Goal: Task Accomplishment & Management: Use online tool/utility

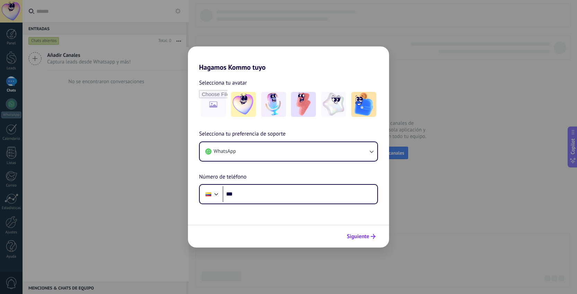
click at [372, 236] on icon "submit" at bounding box center [373, 236] width 5 height 5
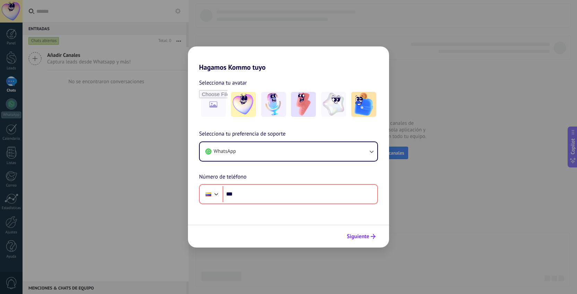
click at [372, 235] on icon "submit" at bounding box center [373, 236] width 5 height 5
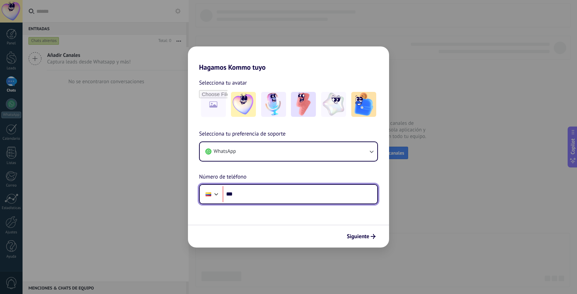
click at [299, 195] on input "***" at bounding box center [300, 194] width 155 height 16
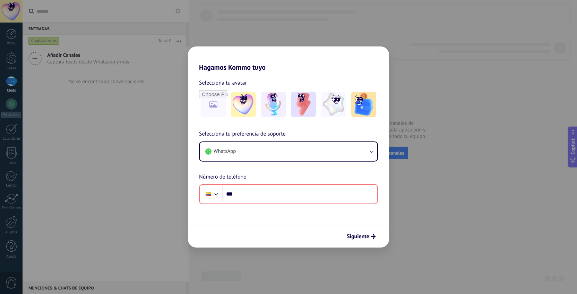
click at [309, 140] on div "Selecciona tu preferencia de soporte WhatsApp Número de teléfono Phone ***" at bounding box center [288, 167] width 201 height 75
click at [311, 147] on button "WhatsApp" at bounding box center [289, 151] width 178 height 19
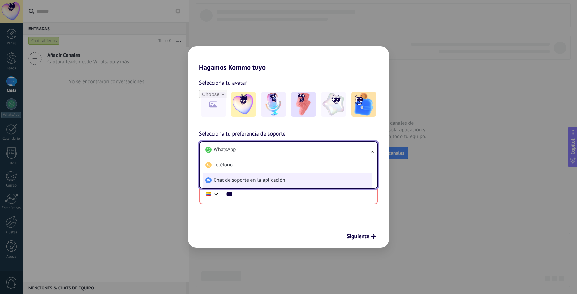
click at [297, 176] on li "Chat de soporte en la aplicación" at bounding box center [287, 180] width 169 height 15
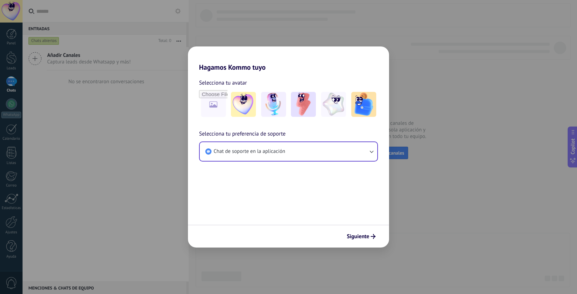
click at [353, 236] on span "Siguiente" at bounding box center [358, 236] width 23 height 5
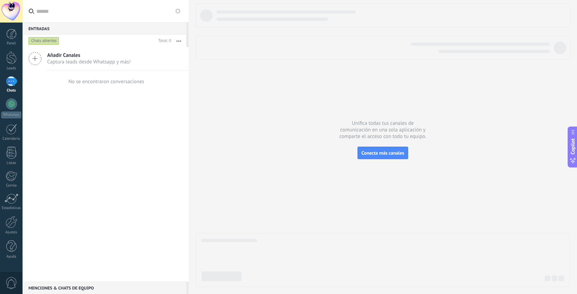
click at [14, 9] on div at bounding box center [11, 11] width 23 height 23
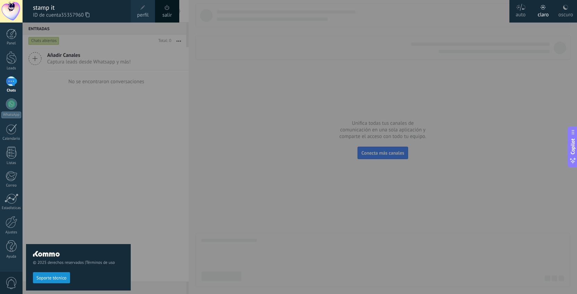
click at [139, 16] on span "perfil" at bounding box center [142, 15] width 11 height 8
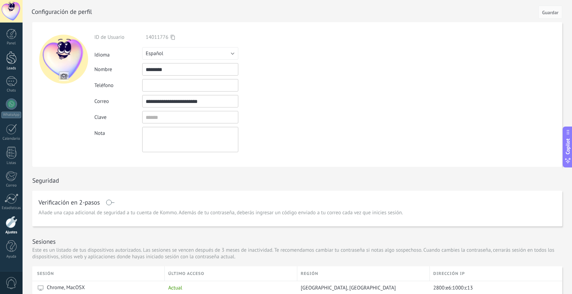
click at [17, 55] on link "Leads" at bounding box center [11, 60] width 23 height 19
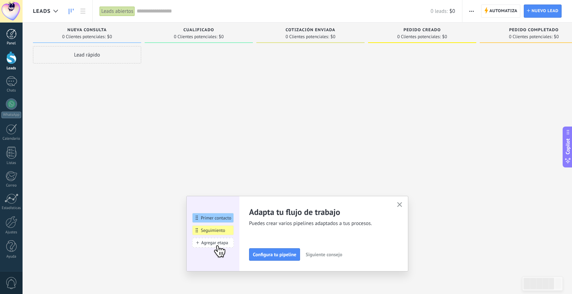
click at [14, 36] on div at bounding box center [11, 34] width 10 height 10
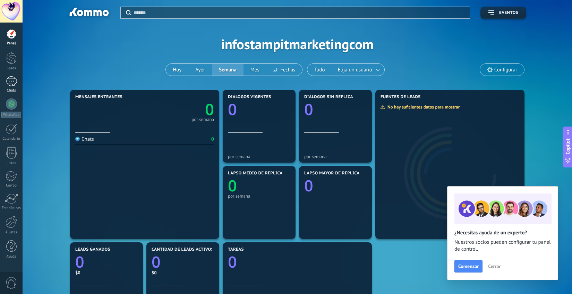
click at [15, 81] on div at bounding box center [11, 81] width 11 height 10
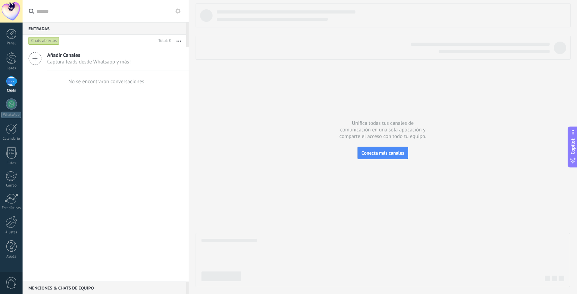
click at [41, 58] on icon at bounding box center [34, 58] width 13 height 13
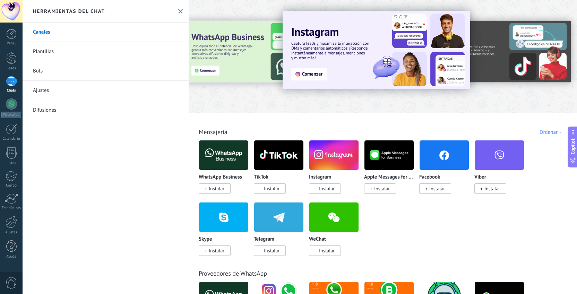
click at [435, 189] on span "Instalar" at bounding box center [437, 189] width 16 height 6
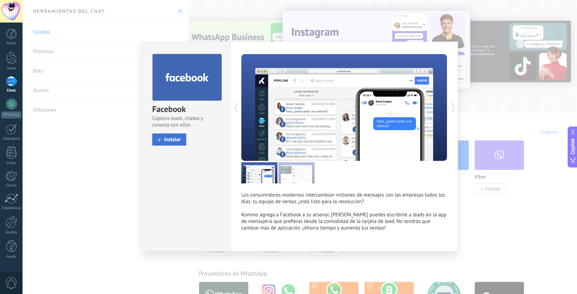
click at [166, 136] on button "Instalar" at bounding box center [169, 140] width 34 height 12
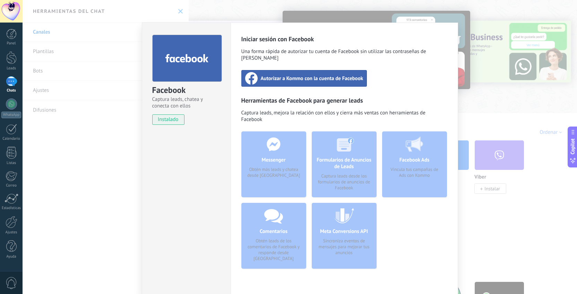
click at [467, 82] on div "Facebook Captura leads, chatea y conecta con ellos instalado Desinstalar Inicia…" at bounding box center [300, 147] width 555 height 294
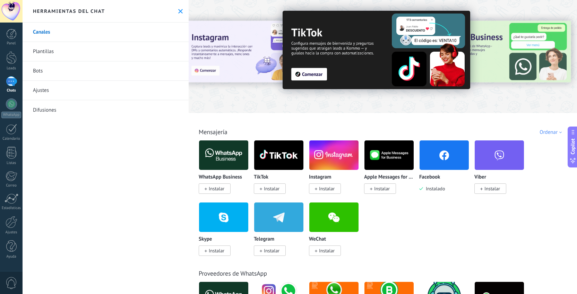
click at [329, 187] on span "Instalar" at bounding box center [327, 189] width 16 height 6
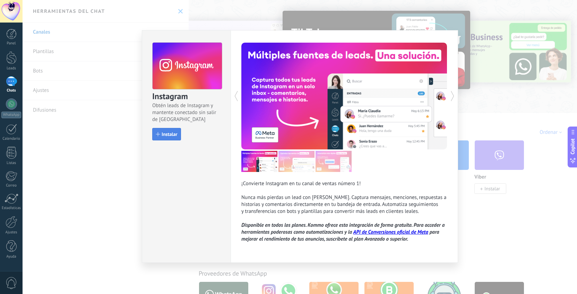
click at [171, 138] on button "Instalar" at bounding box center [166, 134] width 29 height 12
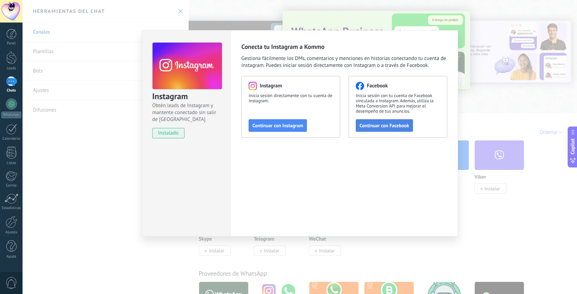
click at [376, 124] on span "Continuar con Facebook" at bounding box center [385, 125] width 50 height 5
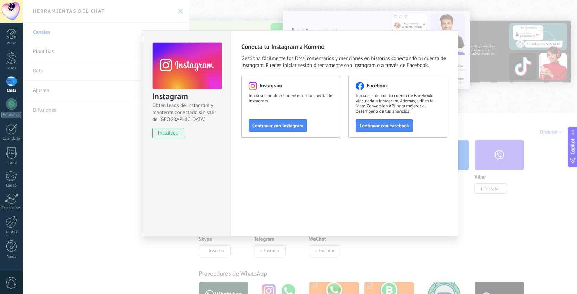
click at [489, 113] on div "Instagram Obtén leads de Instagram y mantente conectado sin salir de Kommo inst…" at bounding box center [300, 147] width 555 height 294
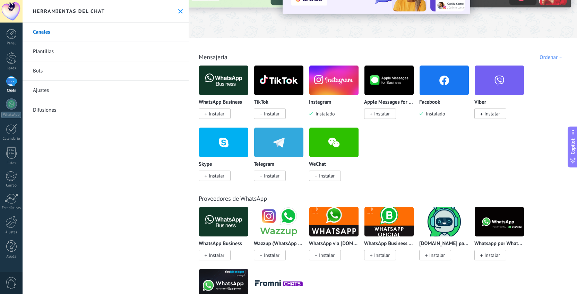
scroll to position [75, 0]
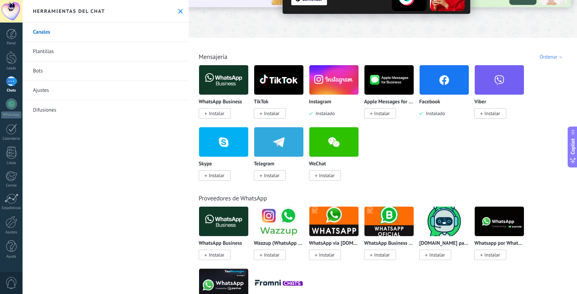
click at [282, 117] on span "Instalar" at bounding box center [270, 113] width 32 height 10
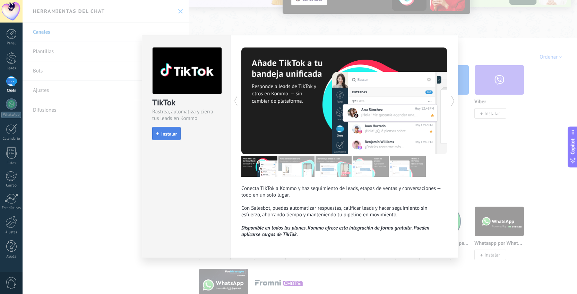
click at [167, 134] on span "Instalar" at bounding box center [169, 133] width 16 height 5
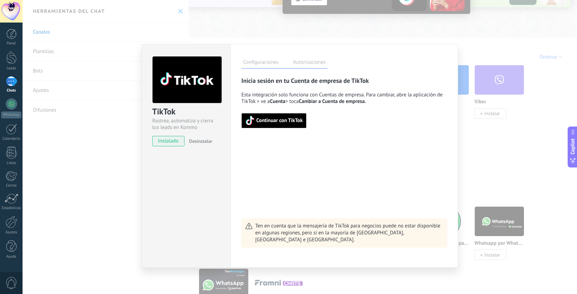
click at [300, 60] on label "Autorizaciones" at bounding box center [309, 63] width 36 height 10
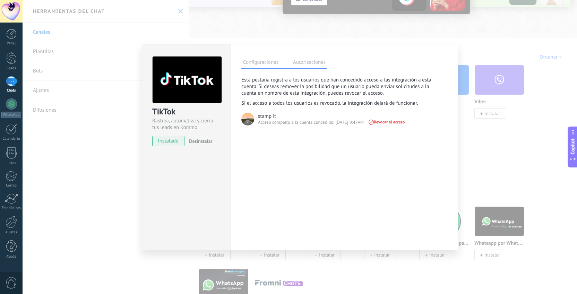
click at [272, 67] on label "Configuraciones" at bounding box center [260, 63] width 39 height 10
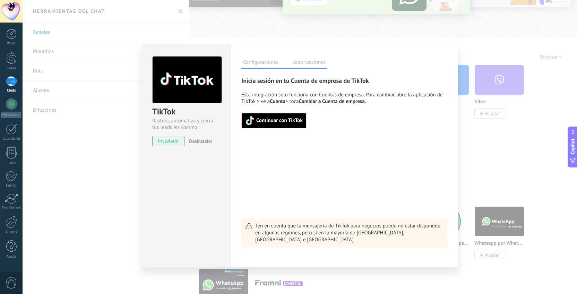
click at [490, 148] on div "TikTok Rastrea, automatiza y cierra tus leads en Kommo instalado Desinstalar Co…" at bounding box center [300, 147] width 555 height 294
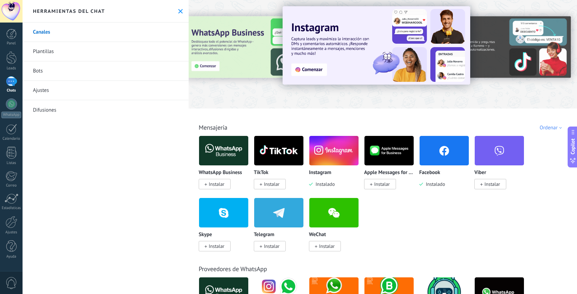
scroll to position [0, 0]
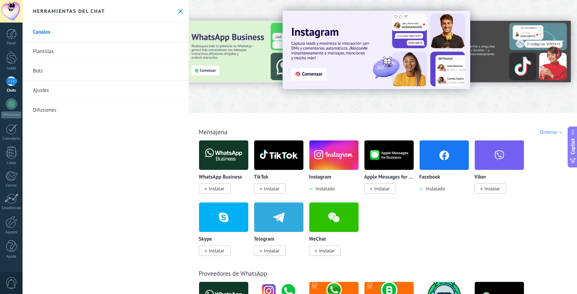
click at [224, 158] on img at bounding box center [223, 155] width 49 height 34
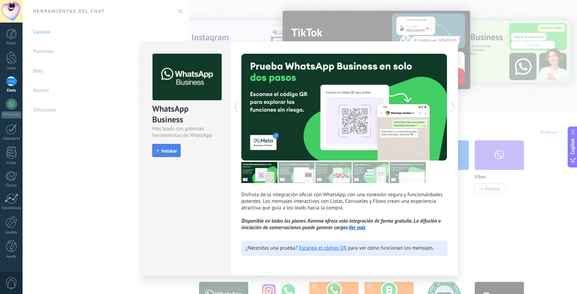
click at [177, 151] on button "Instalar" at bounding box center [166, 150] width 28 height 13
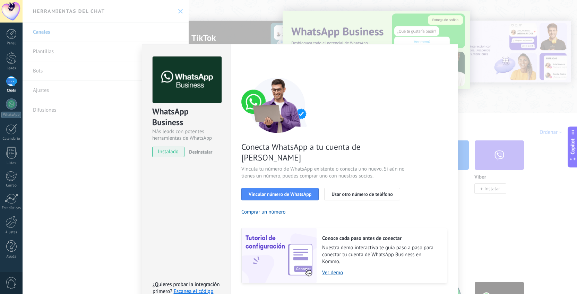
click at [156, 29] on div "WhatsApp Business Más leads con potentes herramientas de WhatsApp instalado Des…" at bounding box center [300, 147] width 555 height 294
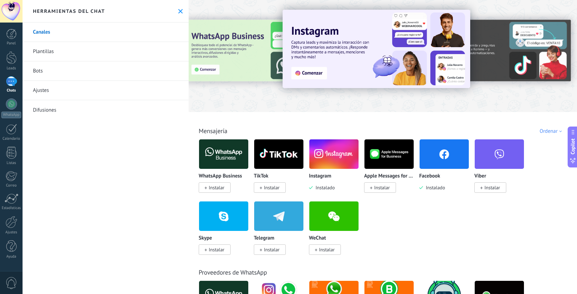
scroll to position [1, 0]
